Goal: Book appointment/travel/reservation

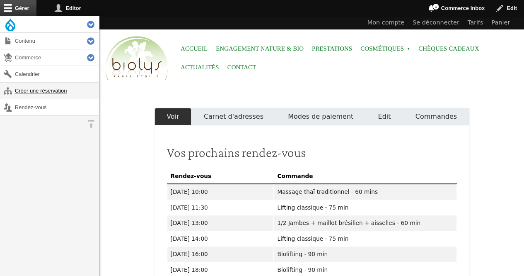
click at [36, 90] on link "Créer une réservation" at bounding box center [49, 90] width 99 height 16
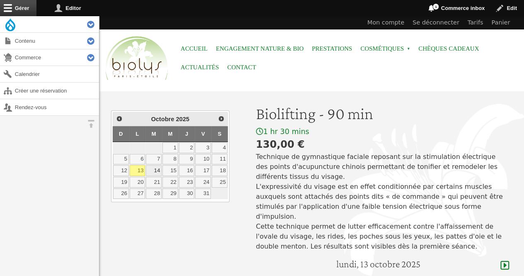
click at [157, 173] on link "14" at bounding box center [154, 170] width 16 height 11
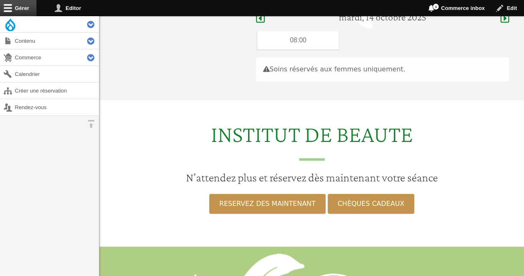
scroll to position [247, 0]
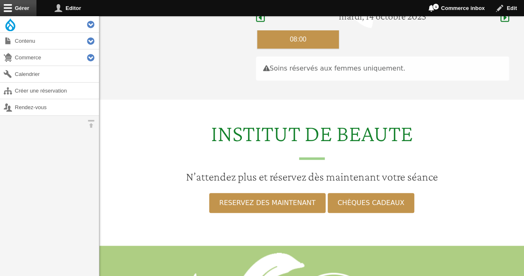
click at [261, 30] on div "08:00" at bounding box center [298, 39] width 82 height 18
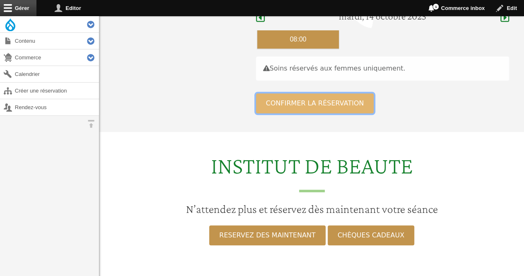
click at [258, 93] on button "Confirmer la réservation" at bounding box center [315, 103] width 118 height 20
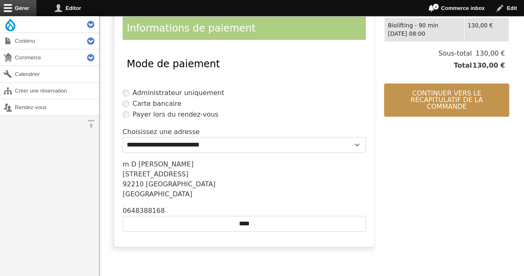
scroll to position [198, 0]
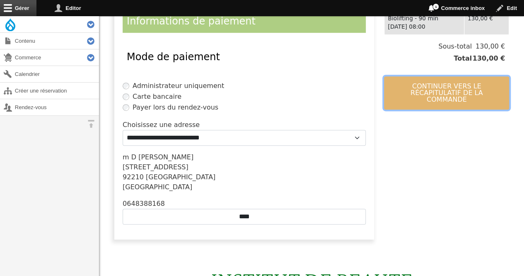
click at [437, 84] on button "Continuer vers le récapitulatif de la commande" at bounding box center [446, 92] width 125 height 33
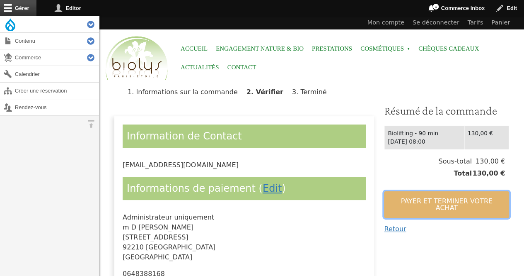
click at [425, 195] on button "Payer et terminer votre achat" at bounding box center [446, 204] width 125 height 27
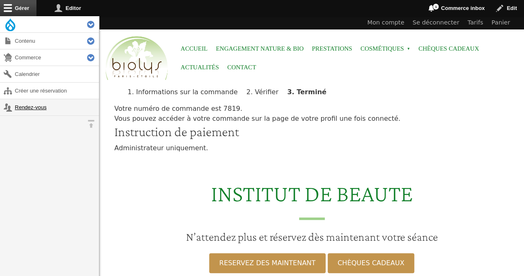
click at [38, 113] on link "Rendez-vous" at bounding box center [49, 107] width 99 height 16
